Goal: Transaction & Acquisition: Purchase product/service

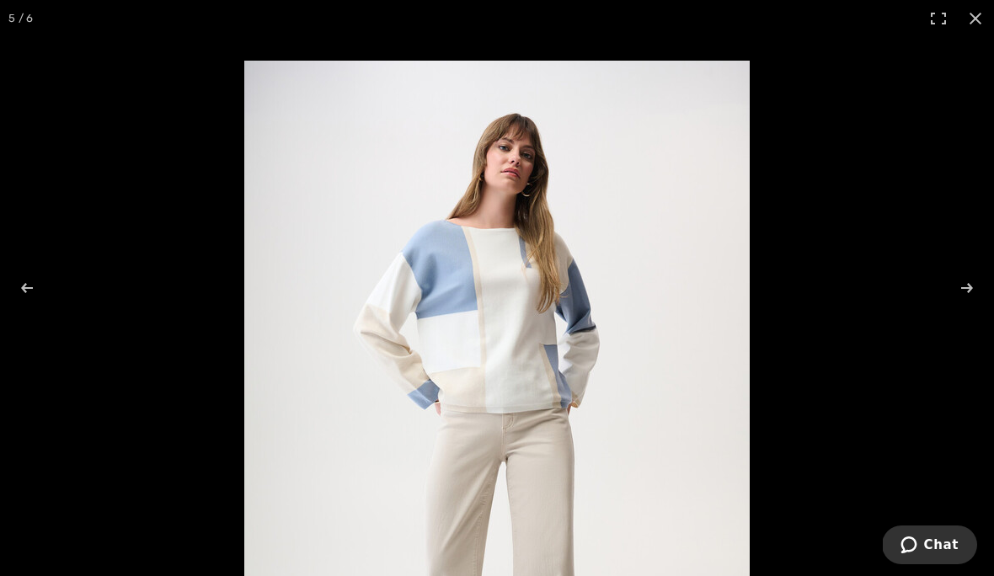
scroll to position [393, 0]
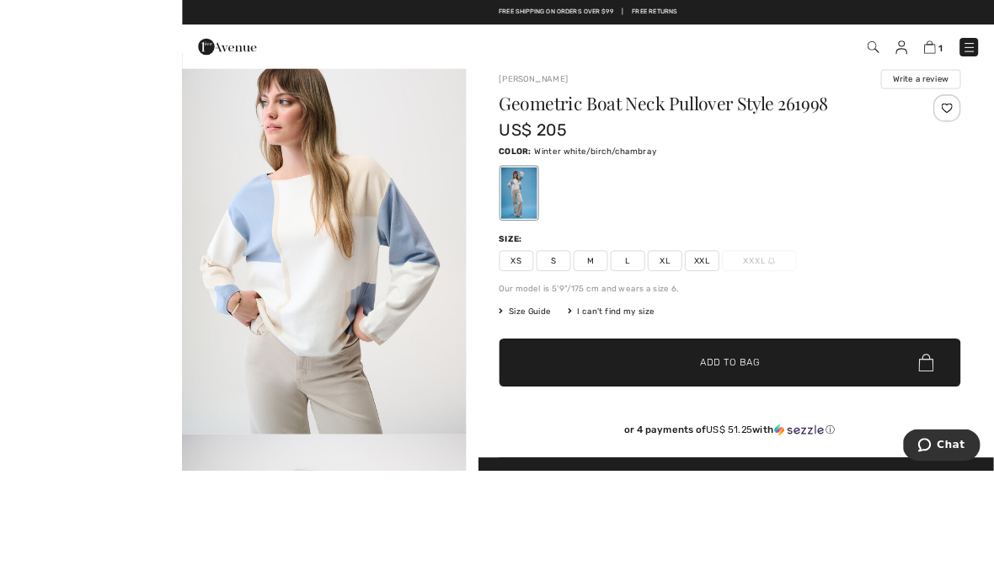
scroll to position [88, 0]
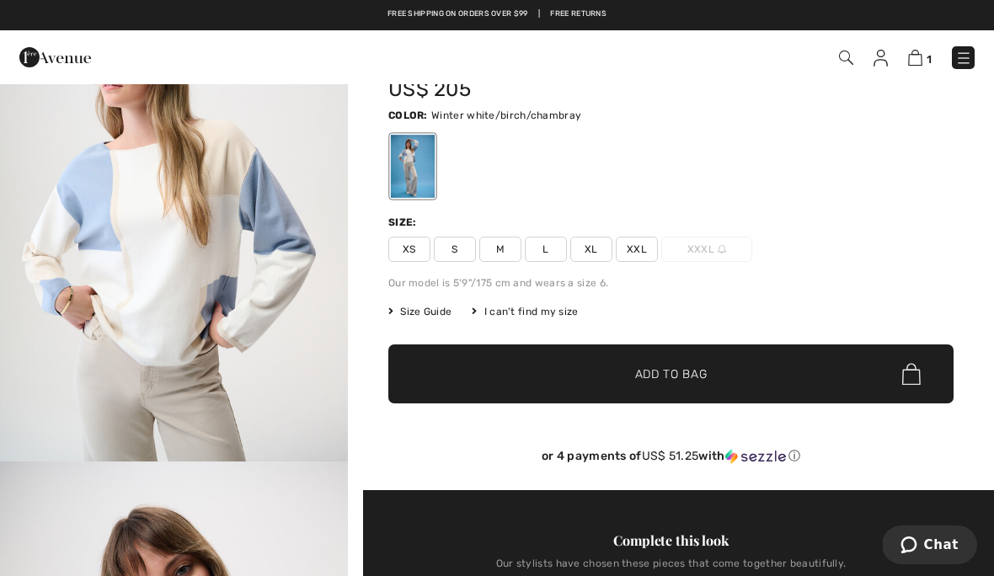
click at [920, 61] on img at bounding box center [915, 58] width 14 height 16
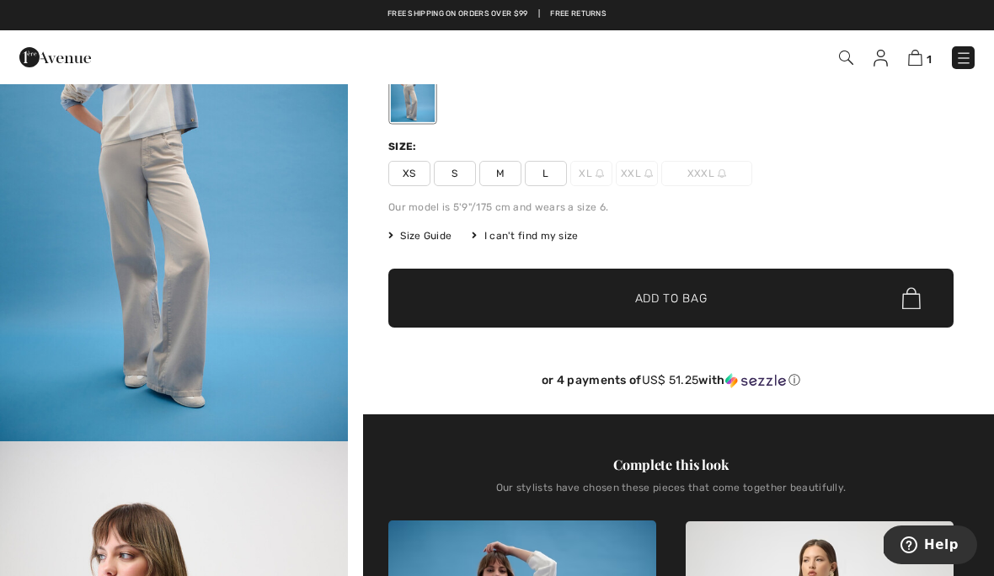
click at [442, 236] on span "Size Guide" at bounding box center [419, 235] width 63 height 15
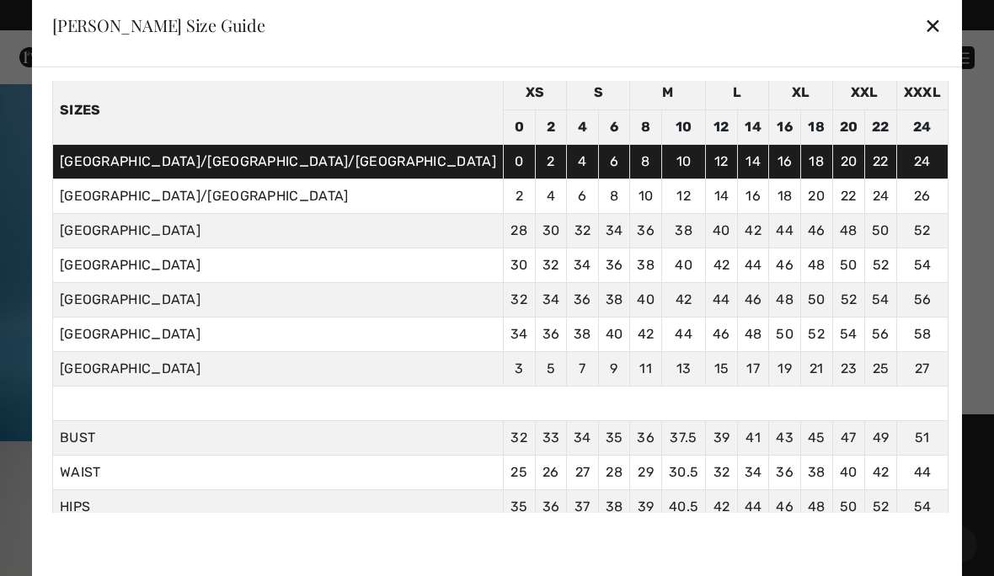
scroll to position [69, 0]
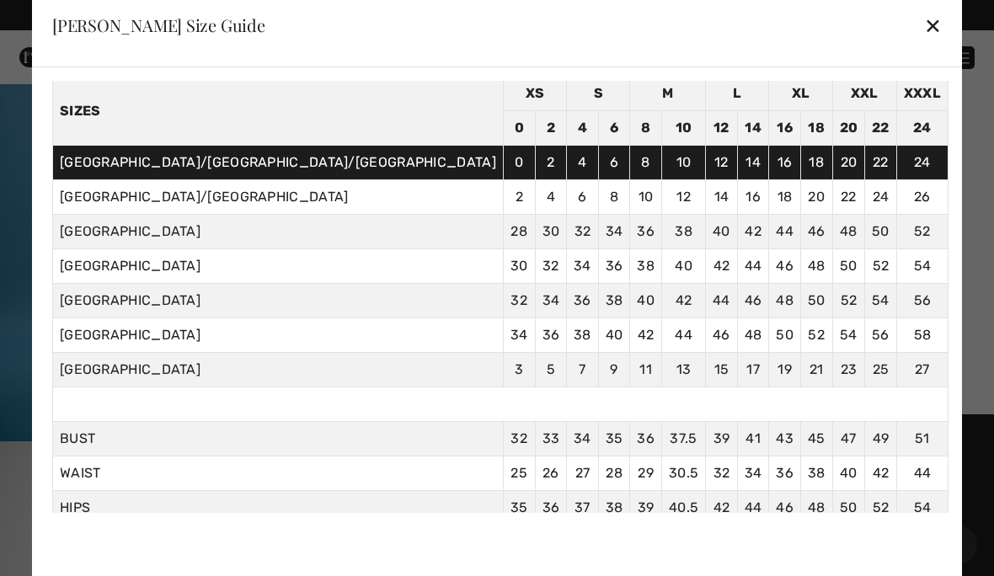
click at [924, 20] on div "✕" at bounding box center [933, 25] width 18 height 35
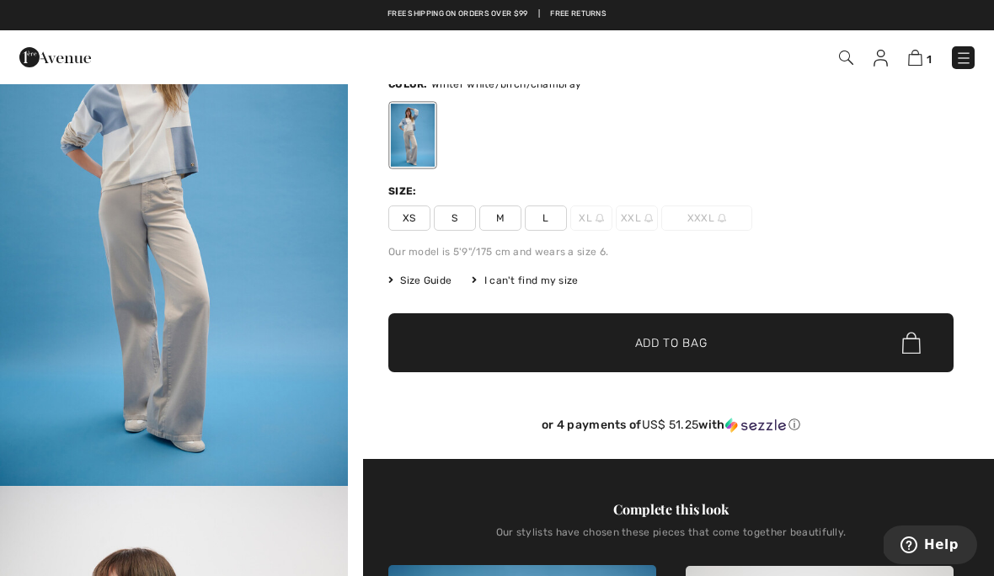
scroll to position [114, 0]
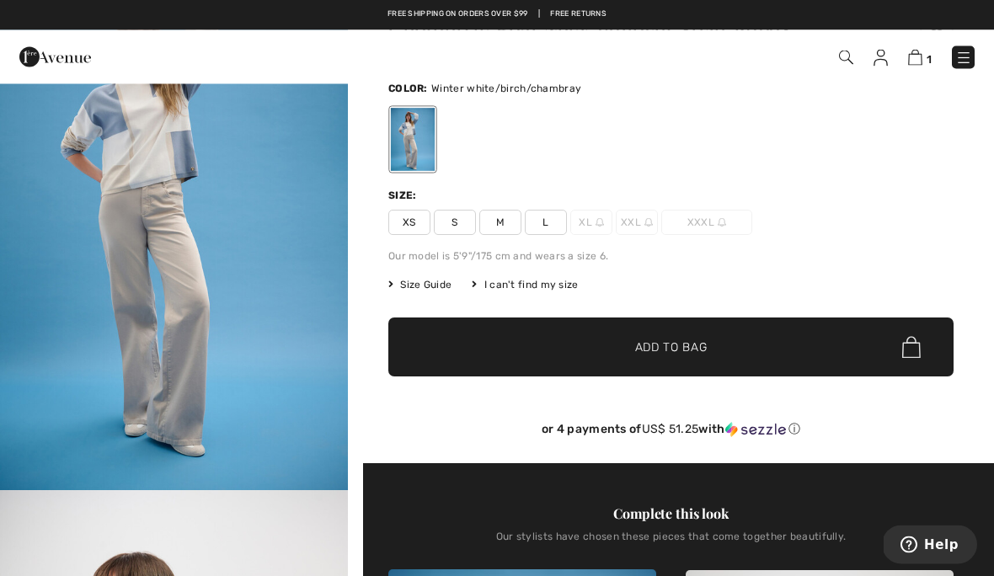
click at [911, 61] on img at bounding box center [915, 58] width 14 height 16
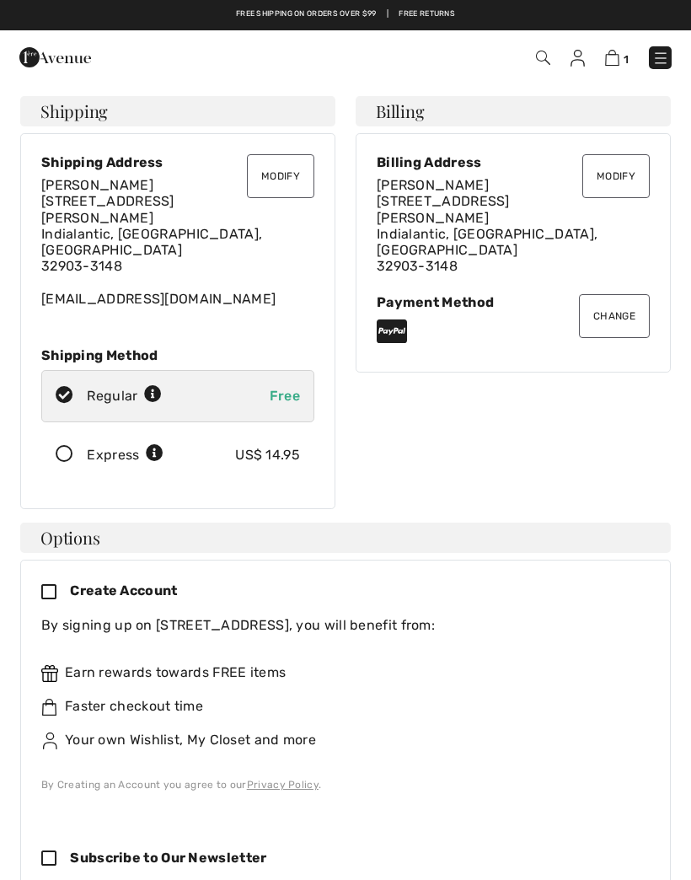
click at [56, 446] on icon at bounding box center [64, 455] width 45 height 18
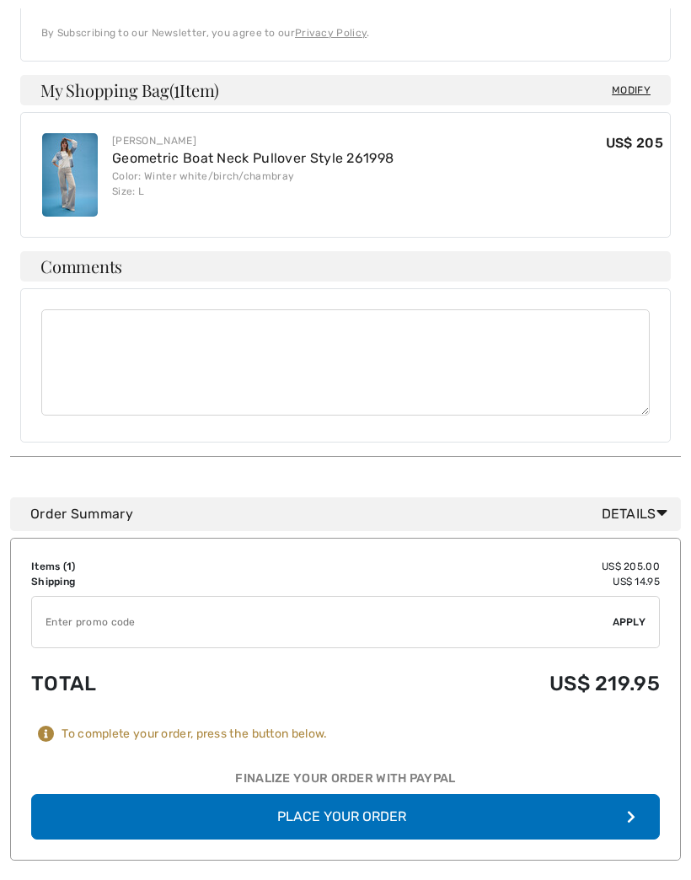
scroll to position [907, 0]
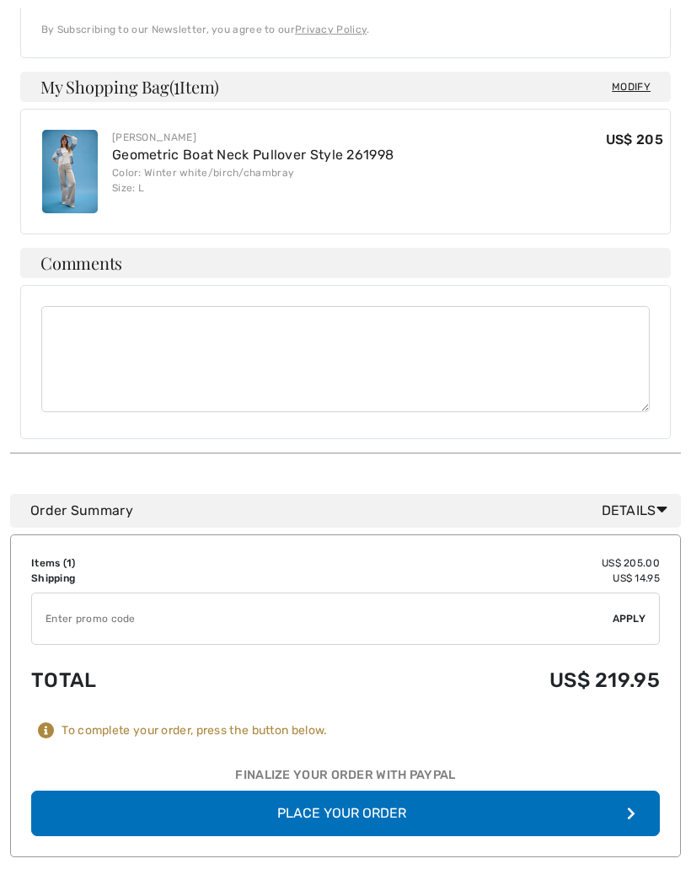
click at [326, 791] on button "Place Your Order" at bounding box center [345, 813] width 629 height 45
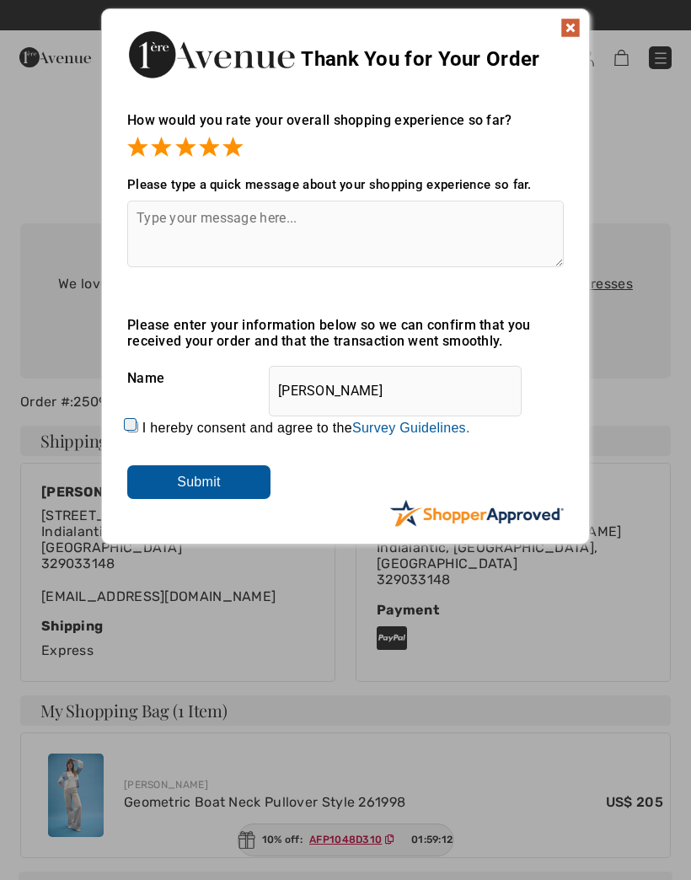
click at [576, 28] on img at bounding box center [570, 28] width 20 height 20
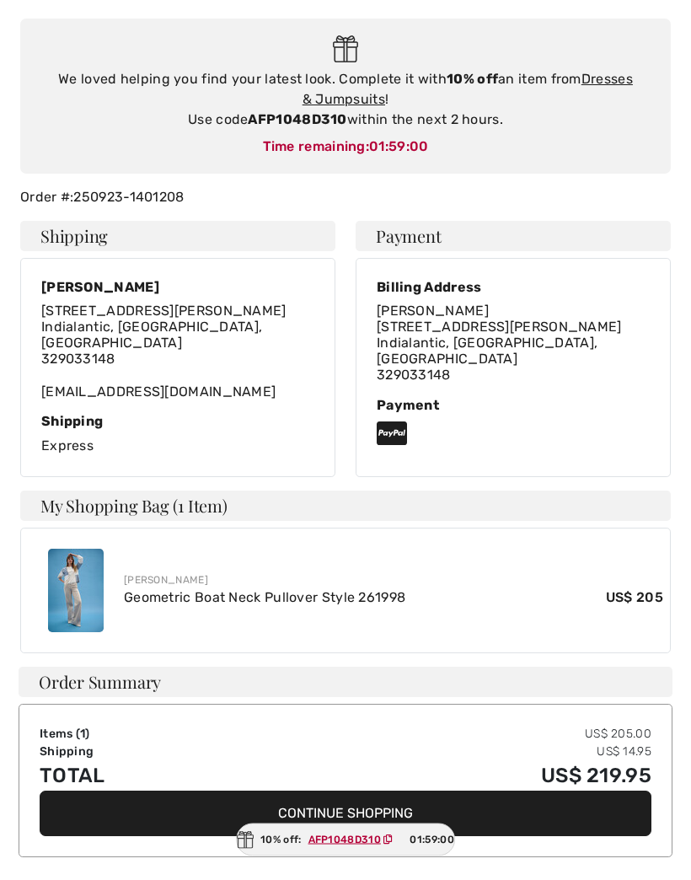
scroll to position [206, 0]
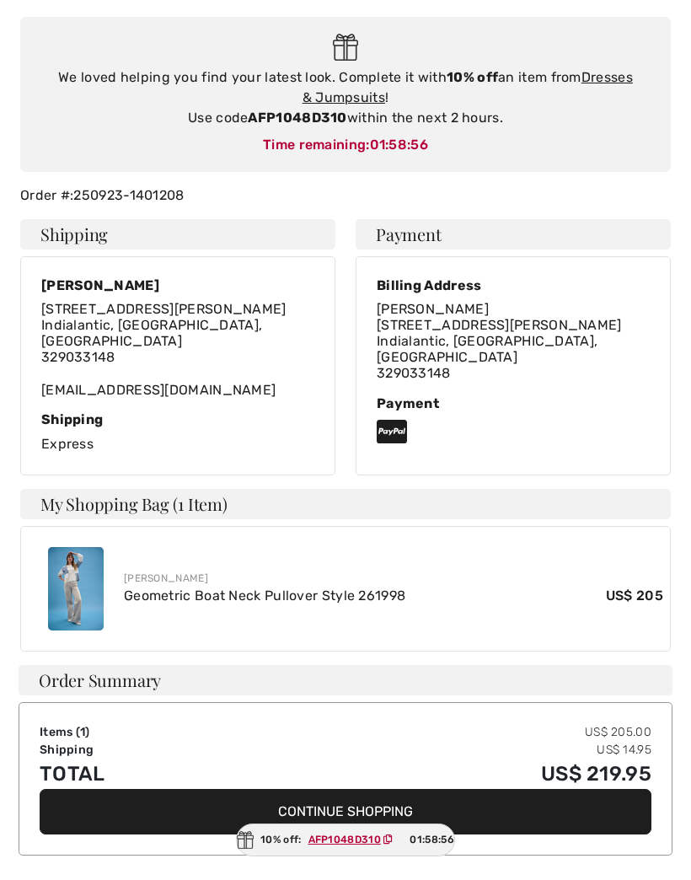
click at [65, 569] on img at bounding box center [76, 588] width 56 height 83
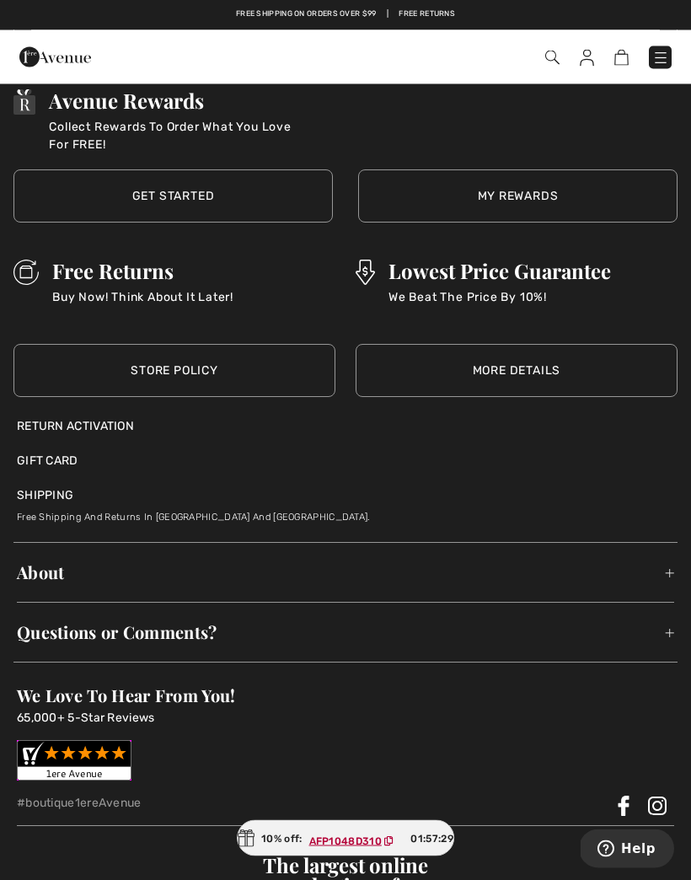
scroll to position [3154, 0]
click at [58, 572] on span "About" at bounding box center [345, 572] width 657 height 52
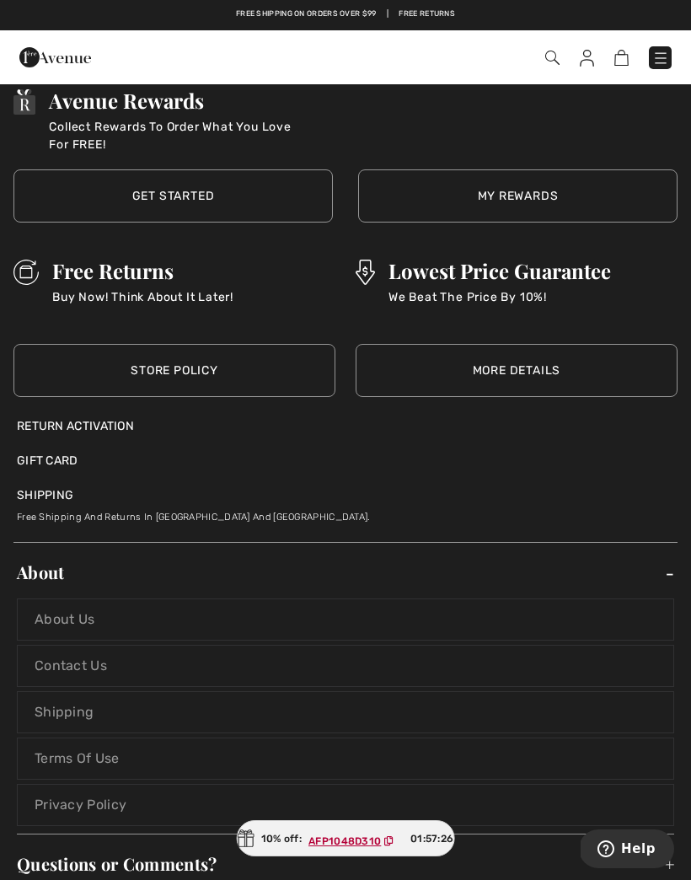
click at [70, 704] on link "Shipping" at bounding box center [345, 712] width 657 height 42
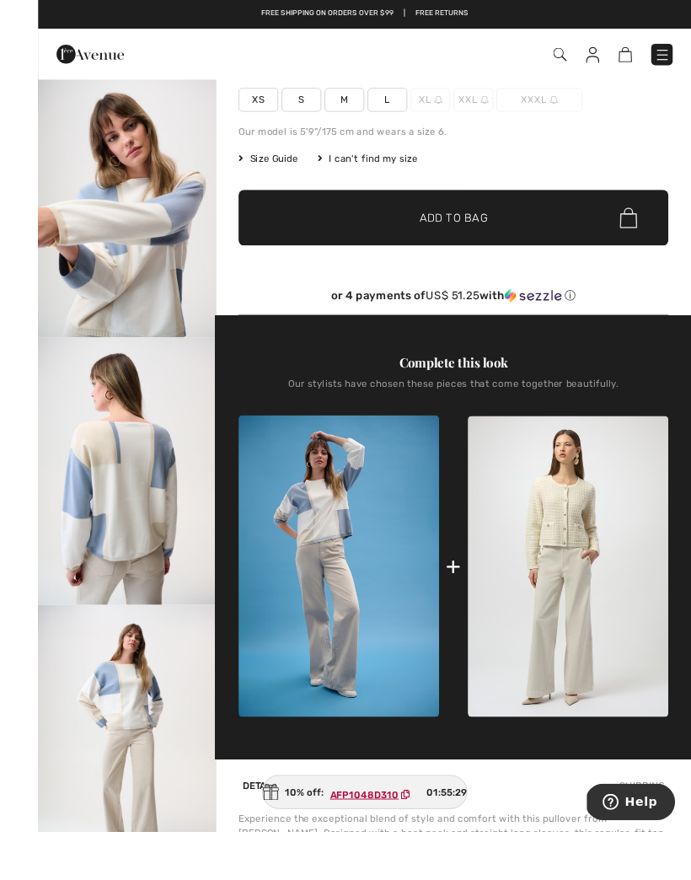
scroll to position [367, 0]
